Goal: Check status: Check status

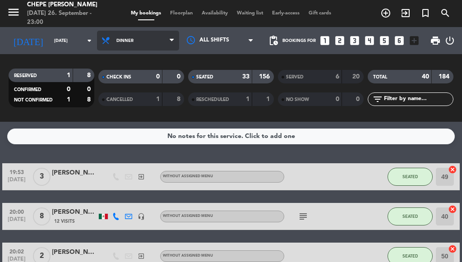
click at [162, 42] on span "Dinner" at bounding box center [138, 41] width 82 height 20
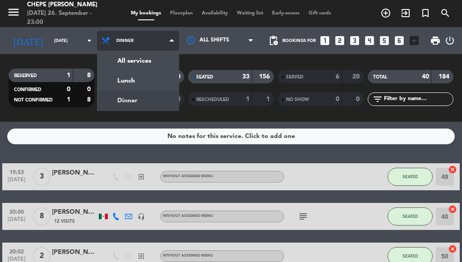
click at [115, 104] on div "menu Chepe [PERSON_NAME] [DATE] 26. September - 23:00 My bookings Floorplan Ava…" at bounding box center [231, 61] width 462 height 122
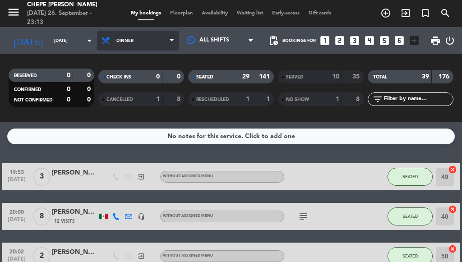
click at [163, 39] on span "Dinner" at bounding box center [138, 41] width 82 height 20
click at [131, 82] on div "menu Chepe [PERSON_NAME] [DATE] 26. September - 23:13 My bookings Floorplan Ava…" at bounding box center [231, 61] width 462 height 122
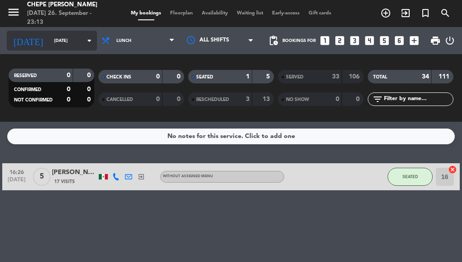
click at [85, 41] on icon "arrow_drop_down" at bounding box center [89, 40] width 11 height 11
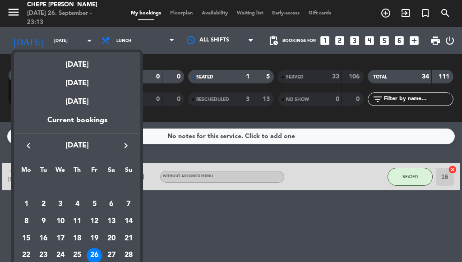
click at [109, 249] on div "27" at bounding box center [111, 255] width 15 height 15
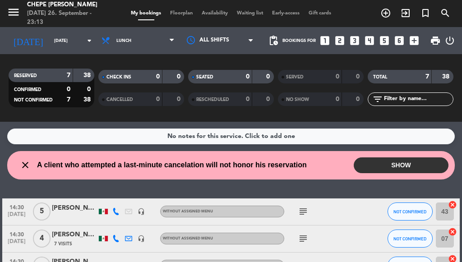
click at [157, 40] on span "Lunch" at bounding box center [138, 41] width 82 height 20
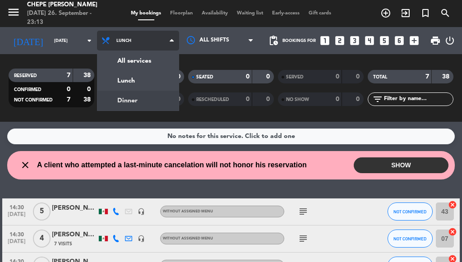
click at [131, 99] on div "menu Chepe [PERSON_NAME] [DATE] 26. September - 23:13 My bookings Floorplan Ava…" at bounding box center [231, 61] width 462 height 122
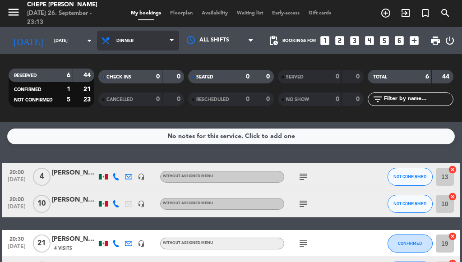
click at [166, 38] on span "Dinner" at bounding box center [138, 41] width 82 height 20
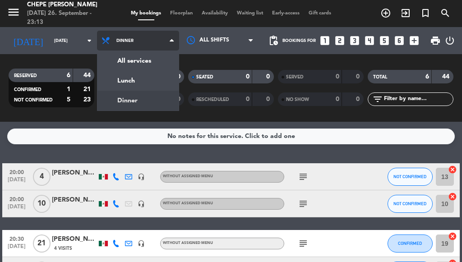
click at [126, 101] on div "menu Chepe [PERSON_NAME] [DATE] 26. September - 23:13 My bookings Floorplan Ava…" at bounding box center [231, 61] width 462 height 122
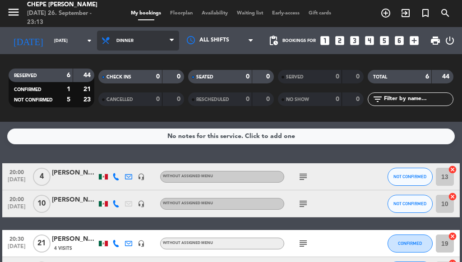
click at [126, 101] on span "CANCELLED" at bounding box center [119, 99] width 27 height 5
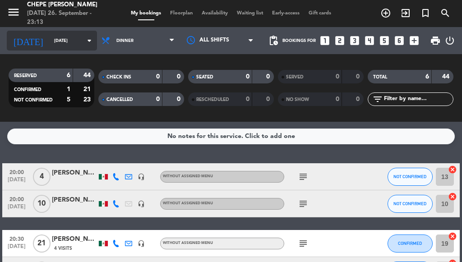
click at [84, 42] on icon "arrow_drop_down" at bounding box center [89, 40] width 11 height 11
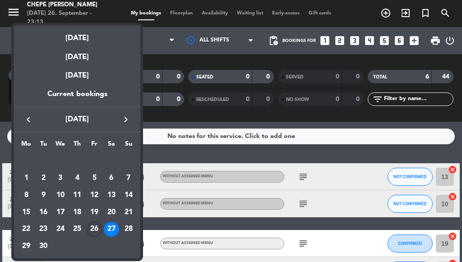
click at [92, 227] on div "26" at bounding box center [94, 229] width 15 height 15
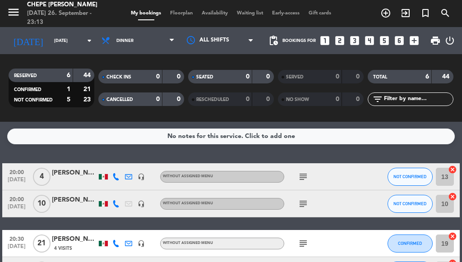
type input "[DATE]"
click at [92, 227] on div "20:00 [DATE] 4 [PERSON_NAME] headset_mic Without assigned menu subject NOT CONF…" at bounding box center [230, 257] width 457 height 188
